Goal: Information Seeking & Learning: Check status

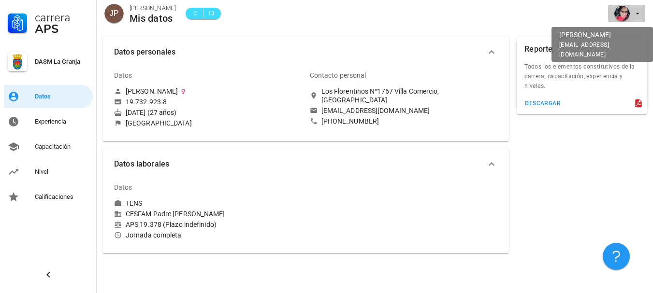
click at [633, 14] on icon "button" at bounding box center [637, 14] width 8 height 8
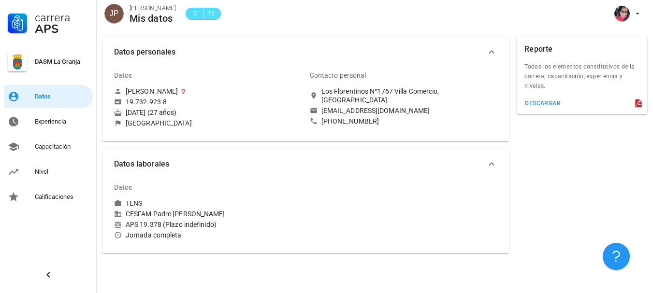
click at [199, 8] on span "C 13" at bounding box center [203, 14] width 24 height 12
drag, startPoint x: 199, startPoint y: 13, endPoint x: 193, endPoint y: 13, distance: 5.3
click at [198, 12] on div "C 13" at bounding box center [203, 14] width 24 height 10
click at [31, 121] on link "Experiencia" at bounding box center [48, 121] width 89 height 23
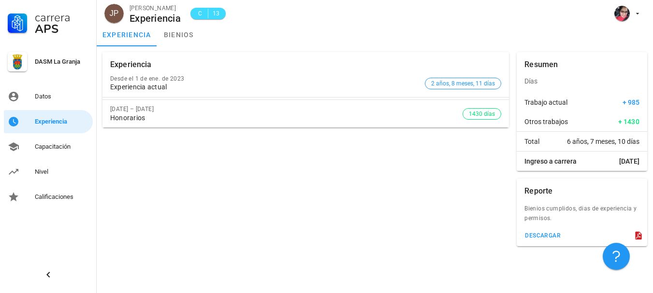
click at [638, 237] on icon at bounding box center [638, 236] width 10 height 10
click at [540, 240] on button "descargar" at bounding box center [542, 236] width 44 height 14
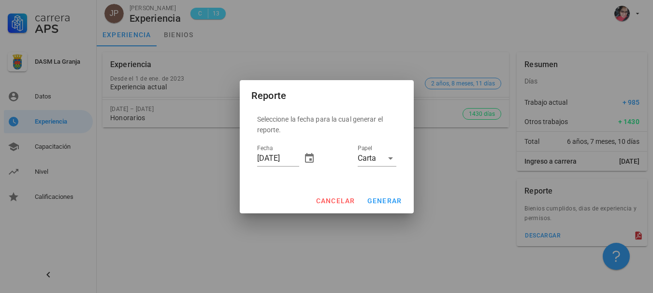
click at [446, 242] on div at bounding box center [326, 146] width 653 height 293
click at [381, 199] on span "generar" at bounding box center [384, 201] width 35 height 8
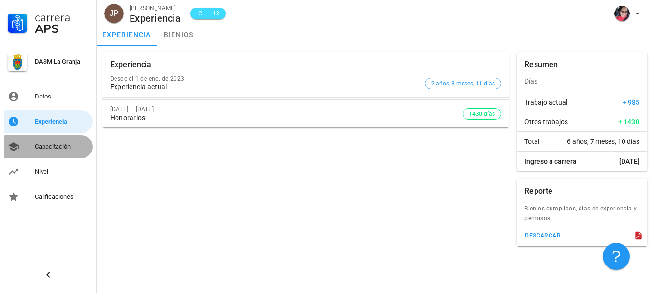
click at [47, 146] on div "Capacitación" at bounding box center [62, 147] width 54 height 8
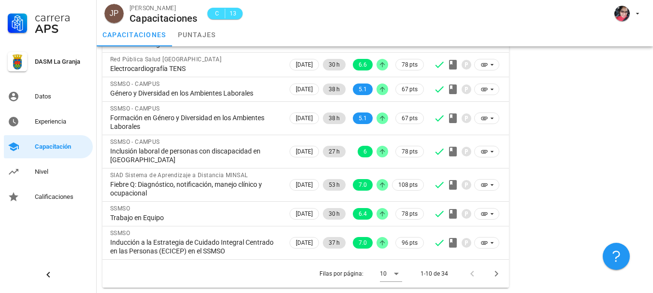
scroll to position [170, 0]
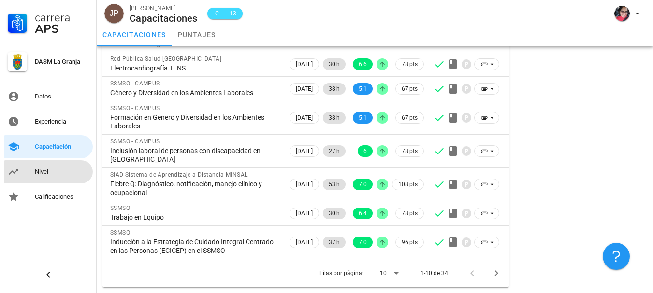
click at [59, 167] on div "Nivel" at bounding box center [62, 171] width 54 height 15
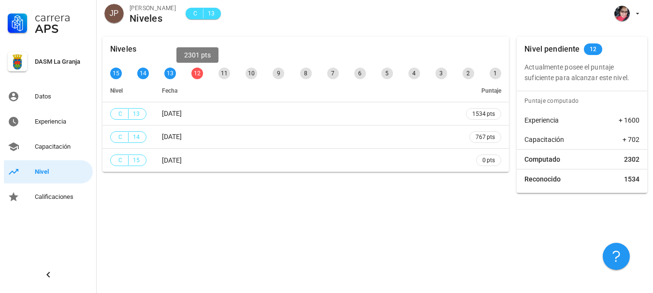
click at [196, 74] on div "12" at bounding box center [197, 74] width 12 height 12
click at [591, 51] on span "12" at bounding box center [592, 49] width 7 height 12
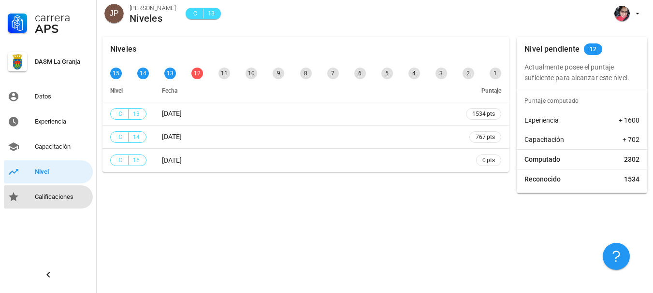
click at [56, 193] on div "Calificaciones" at bounding box center [62, 196] width 54 height 15
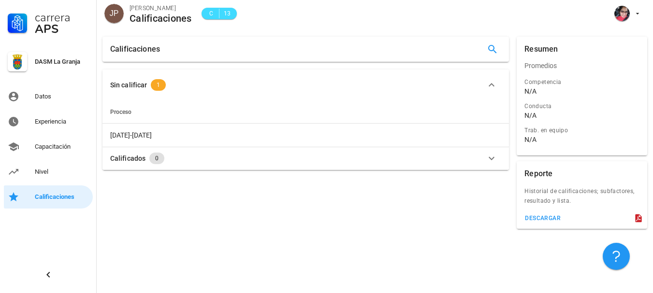
click at [491, 159] on icon "button" at bounding box center [491, 158] width 6 height 3
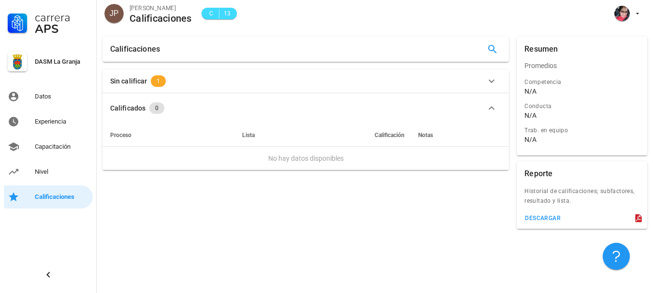
click at [490, 158] on td "No hay datos disponibles" at bounding box center [305, 158] width 406 height 23
click at [45, 179] on div "Nivel" at bounding box center [62, 171] width 54 height 15
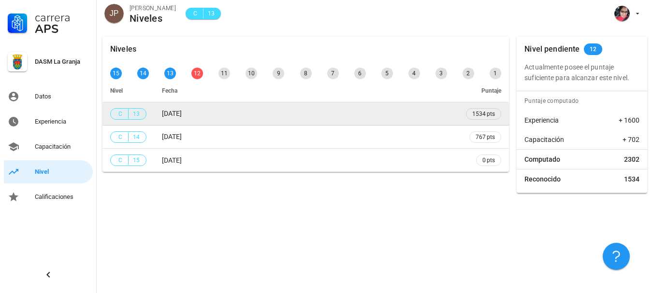
click at [136, 111] on span "13" at bounding box center [136, 114] width 8 height 10
click at [481, 112] on span "1534 pts" at bounding box center [483, 114] width 23 height 10
click at [481, 116] on span "1534 pts" at bounding box center [483, 114] width 23 height 10
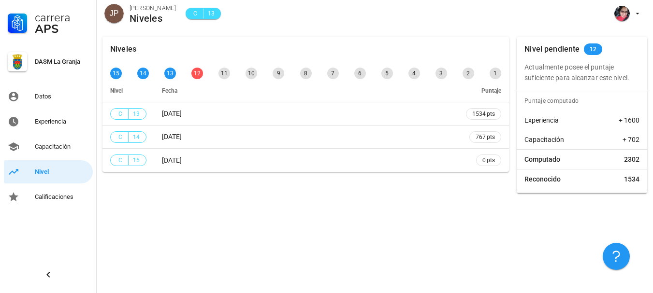
click at [485, 92] on span "Puntaje" at bounding box center [491, 90] width 20 height 7
click at [573, 70] on p "Actualmente posee el puntaje suficiente para alcanzar este nivel." at bounding box center [581, 72] width 115 height 21
